Goal: Transaction & Acquisition: Book appointment/travel/reservation

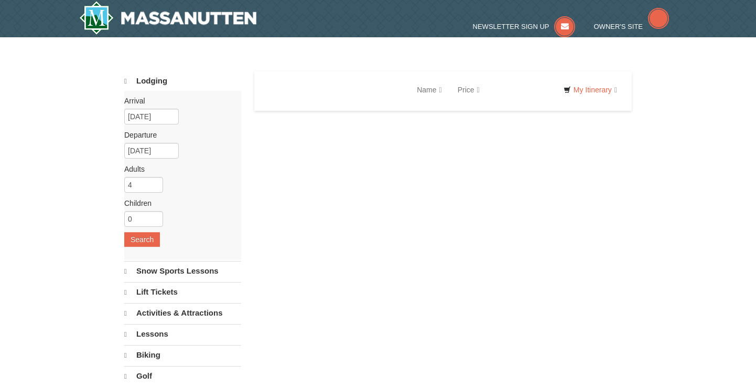
select select "9"
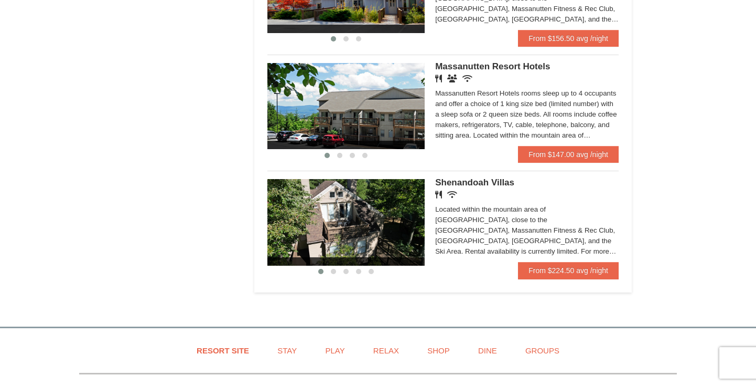
scroll to position [646, 0]
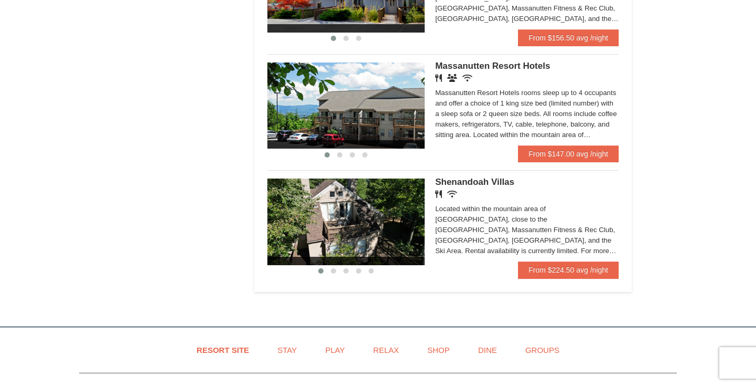
click at [381, 227] on img at bounding box center [346, 221] width 157 height 86
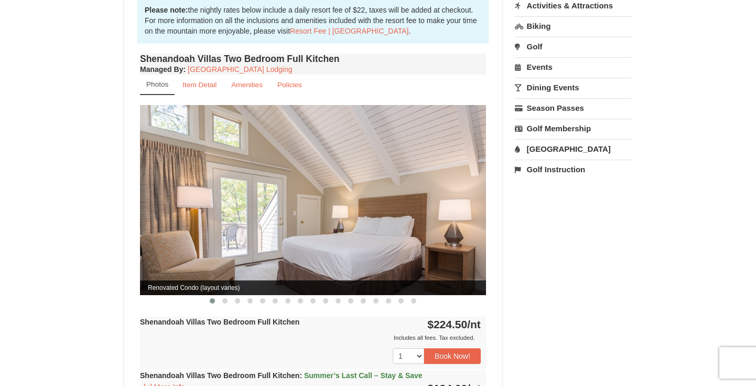
scroll to position [342, 0]
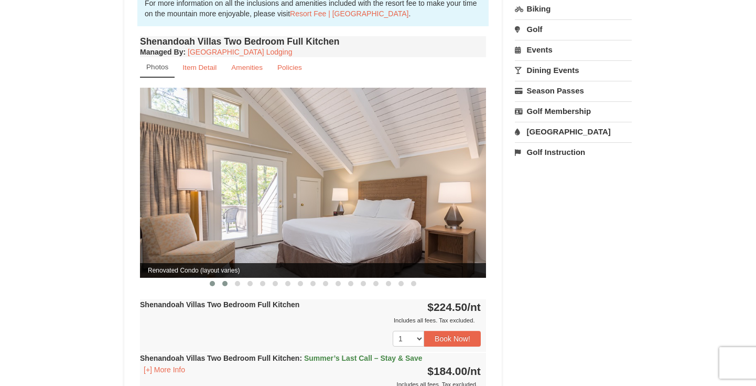
click at [221, 278] on button at bounding box center [225, 283] width 13 height 10
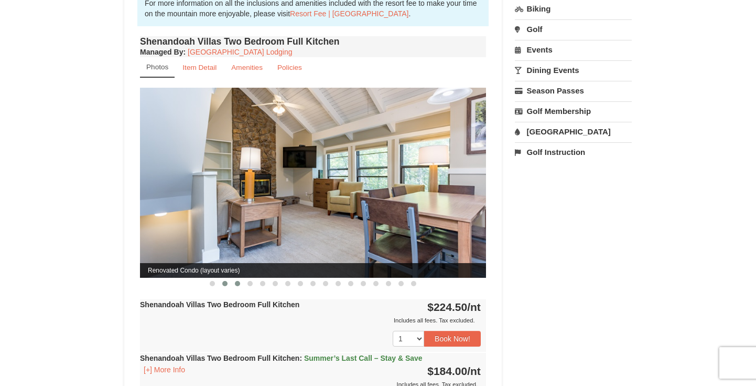
click at [237, 281] on span at bounding box center [237, 283] width 5 height 5
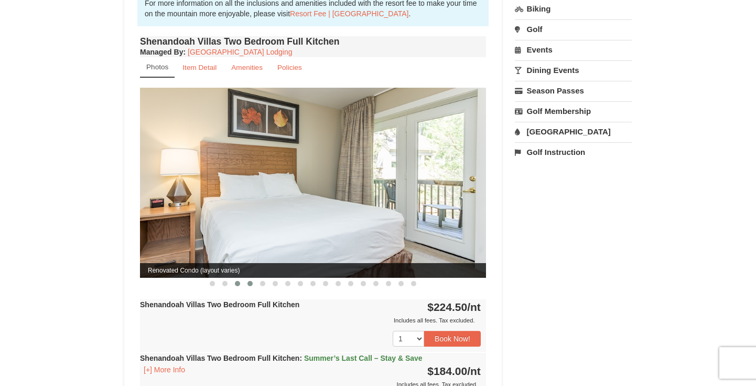
click at [251, 281] on span at bounding box center [250, 283] width 5 height 5
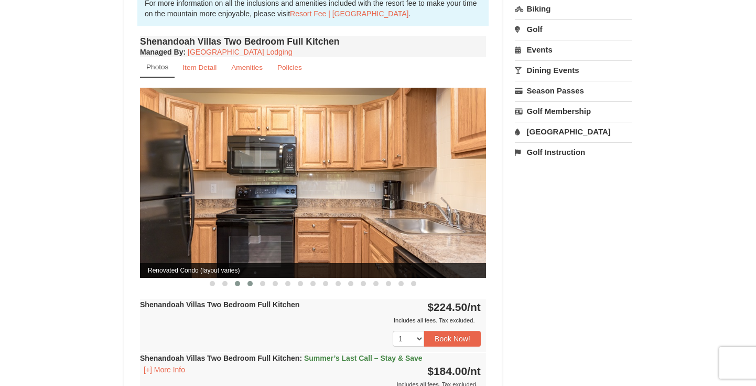
click at [237, 281] on span at bounding box center [237, 283] width 5 height 5
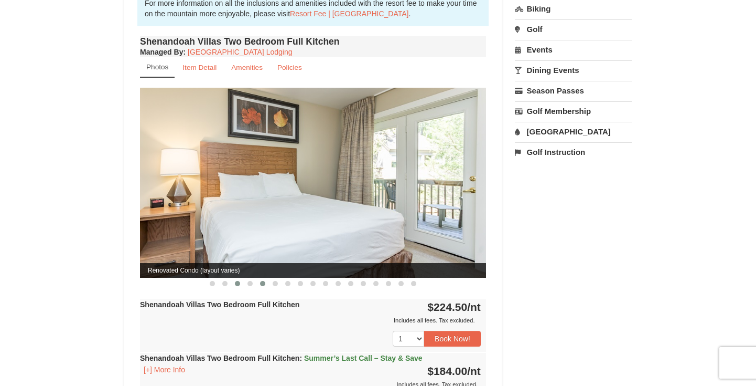
click at [261, 281] on span at bounding box center [262, 283] width 5 height 5
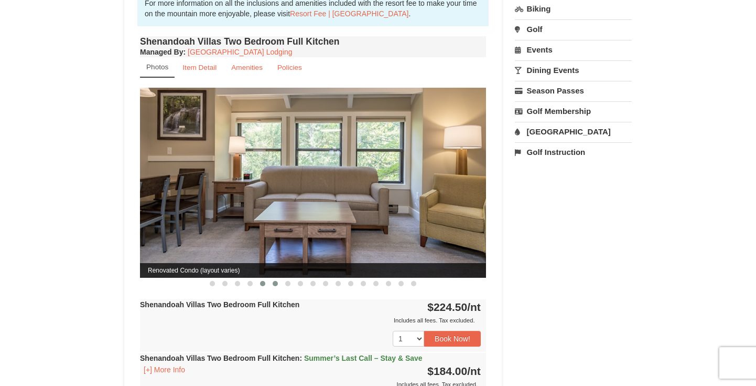
click at [278, 278] on button at bounding box center [275, 283] width 13 height 10
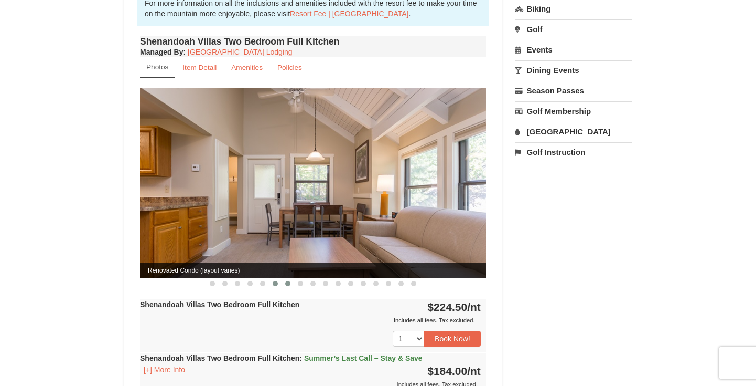
click at [292, 278] on button at bounding box center [288, 283] width 13 height 10
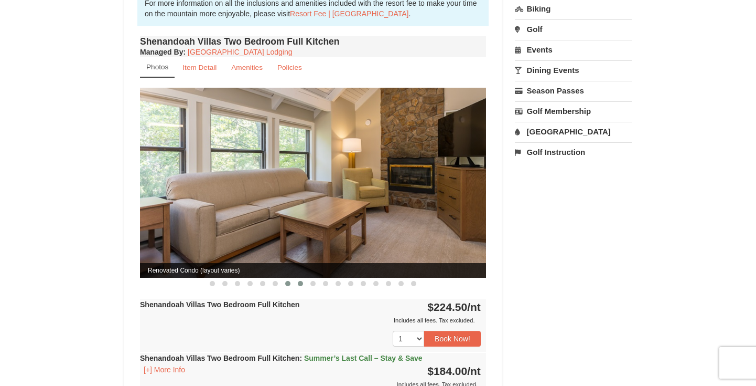
click at [297, 278] on button at bounding box center [300, 283] width 13 height 10
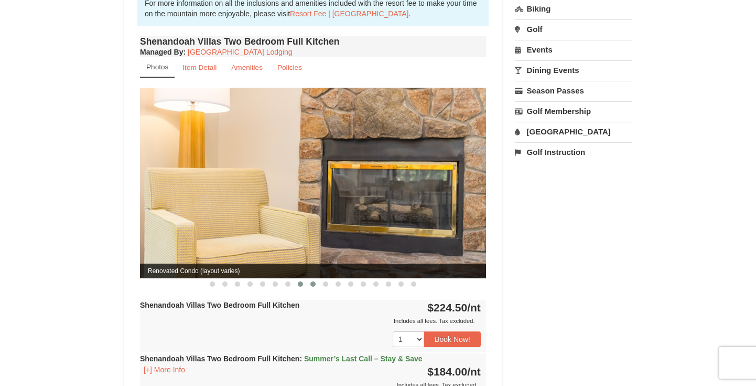
click at [314, 281] on span at bounding box center [313, 283] width 5 height 5
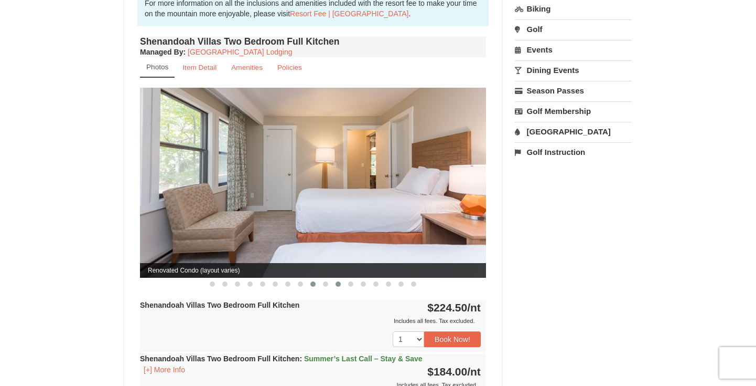
click at [332, 279] on button at bounding box center [338, 284] width 13 height 10
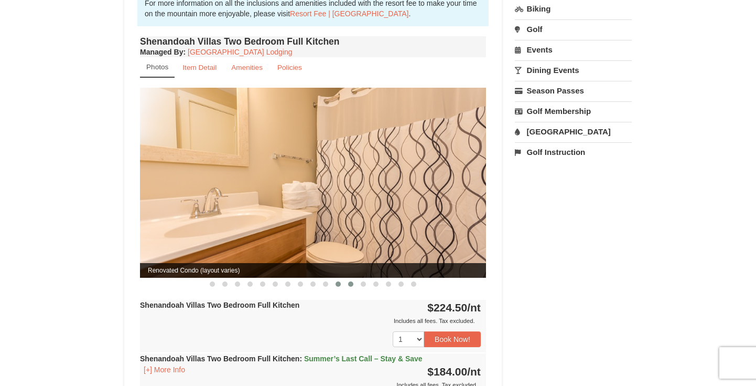
click at [352, 281] on span at bounding box center [350, 283] width 5 height 5
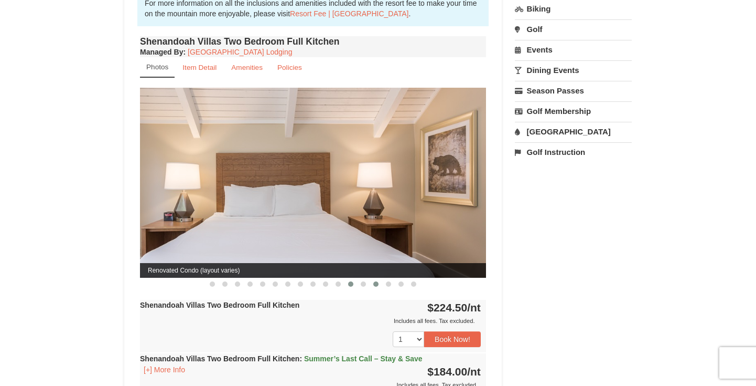
click at [375, 281] on span at bounding box center [375, 283] width 5 height 5
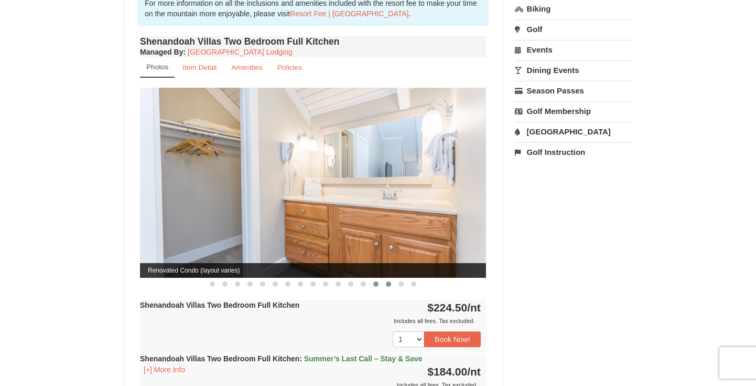
click at [389, 279] on button at bounding box center [388, 284] width 13 height 10
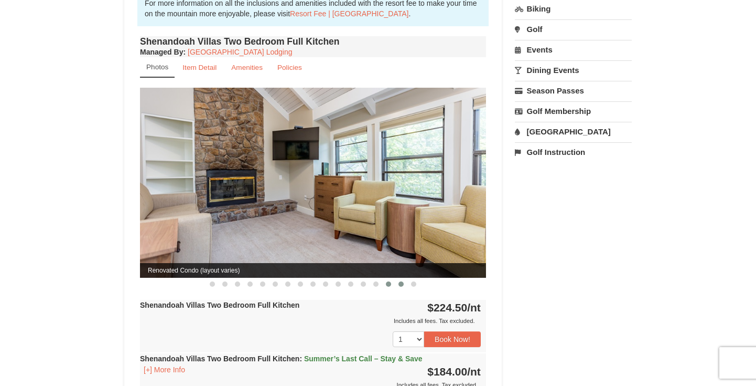
click at [402, 279] on button at bounding box center [401, 284] width 13 height 10
